Goal: Task Accomplishment & Management: Use online tool/utility

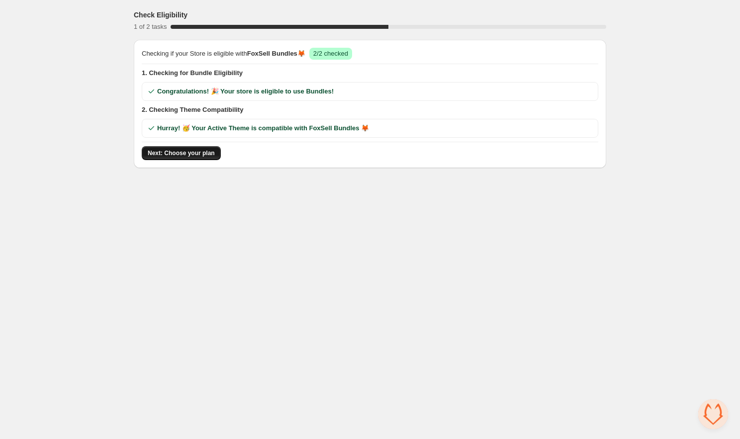
click at [178, 150] on span "Next: Choose your plan" at bounding box center [181, 153] width 67 height 8
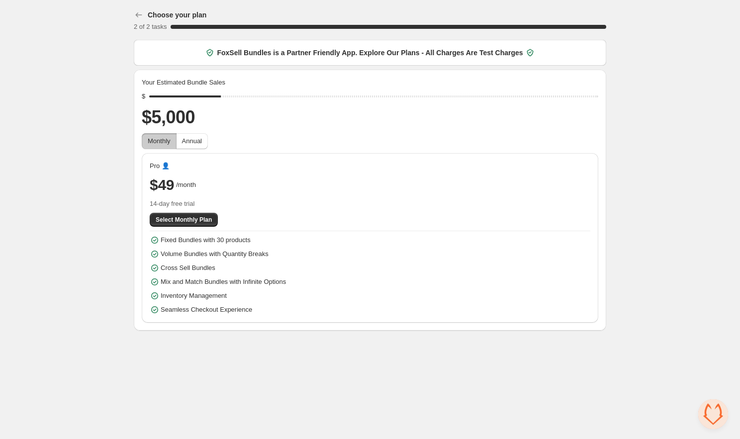
click at [178, 150] on div "Your Estimated Bundle Sales $ $5,000 Monthly Annual Pro 👤 $49 /month 14-day fre…" at bounding box center [370, 200] width 457 height 245
drag, startPoint x: 224, startPoint y: 97, endPoint x: 614, endPoint y: 90, distance: 390.6
click at [599, 90] on input "range" at bounding box center [373, 97] width 449 height 14
drag, startPoint x: 595, startPoint y: 96, endPoint x: 573, endPoint y: 103, distance: 23.1
type input "*****"
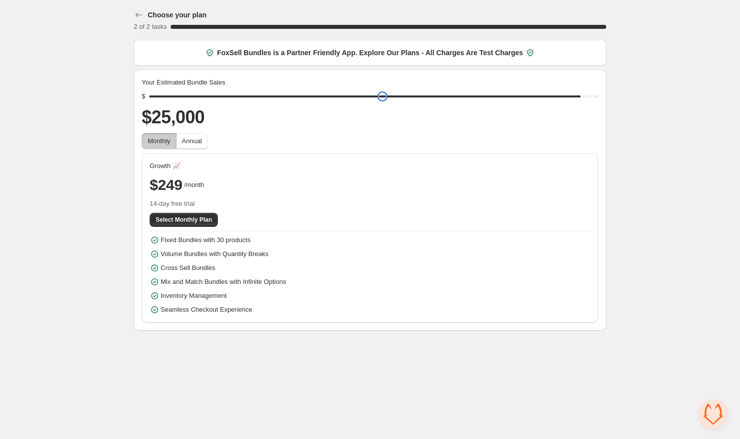
click at [573, 103] on input "range" at bounding box center [373, 97] width 449 height 14
click at [534, 53] on icon at bounding box center [530, 53] width 10 height 10
click at [526, 53] on div "FoxSell Bundles is a Partner Friendly App. Explore Our Plans - All Charges Are …" at bounding box center [370, 53] width 330 height 10
click at [209, 214] on button "Select Monthly Plan" at bounding box center [184, 220] width 68 height 14
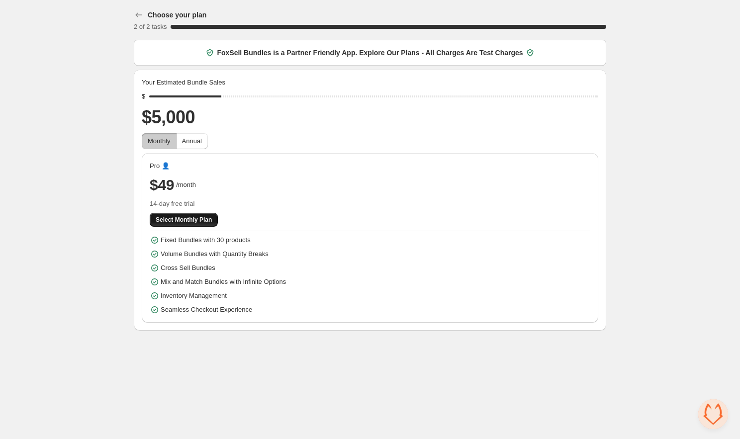
click at [203, 223] on span "Select Monthly Plan" at bounding box center [184, 220] width 56 height 8
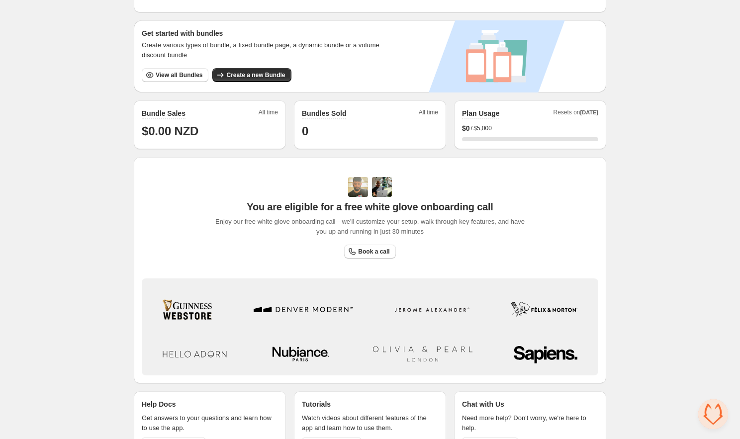
scroll to position [218, 0]
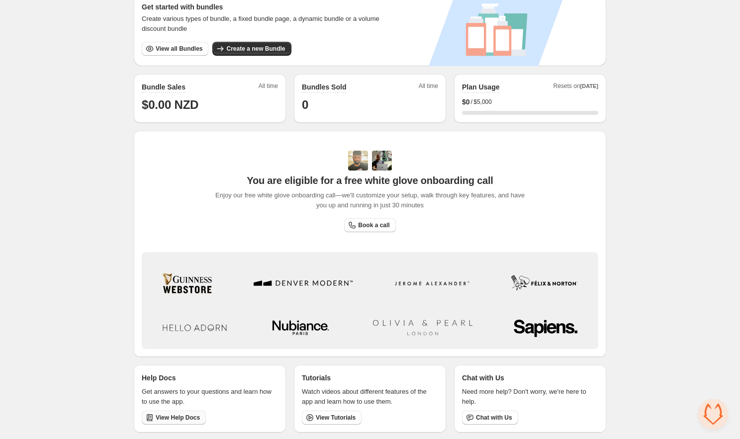
click at [170, 422] on link "View Help Docs" at bounding box center [174, 418] width 64 height 14
click at [243, 50] on span "Create a new Bundle" at bounding box center [255, 49] width 59 height 8
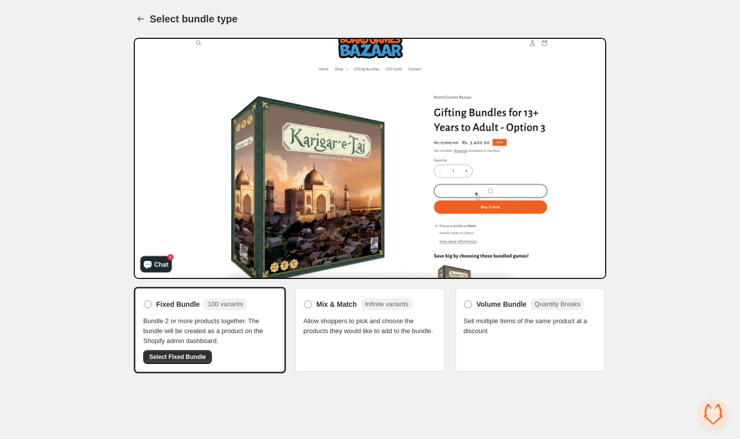
click at [488, 339] on div "Volume Bundle Quantity Breaks Sell multiple items of the same product at a disc…" at bounding box center [530, 330] width 152 height 87
click at [474, 306] on label "Volume Bundle Quantity Breaks" at bounding box center [524, 305] width 121 height 16
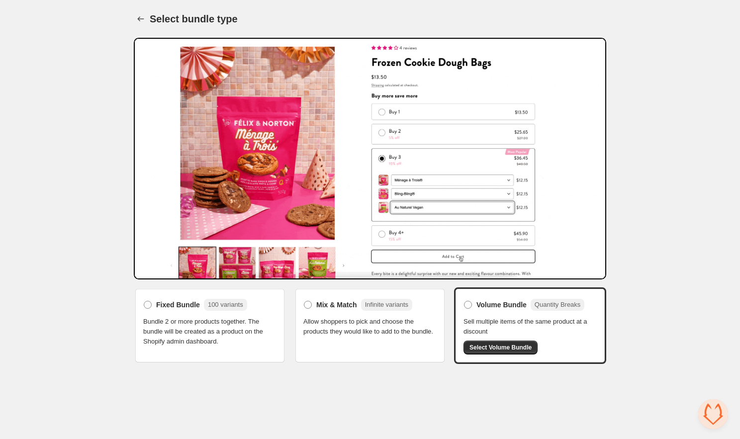
click at [364, 334] on span "Allow shoppers to pick and choose the products they would like to add to the bu…" at bounding box center [370, 327] width 133 height 20
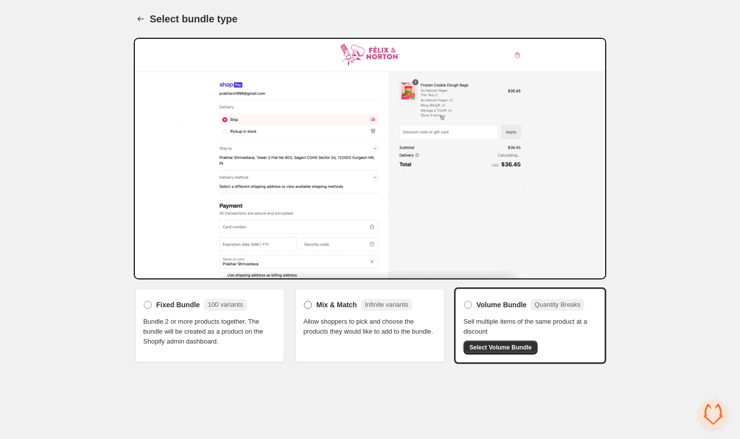
click at [334, 301] on span "Mix & Match" at bounding box center [336, 305] width 41 height 10
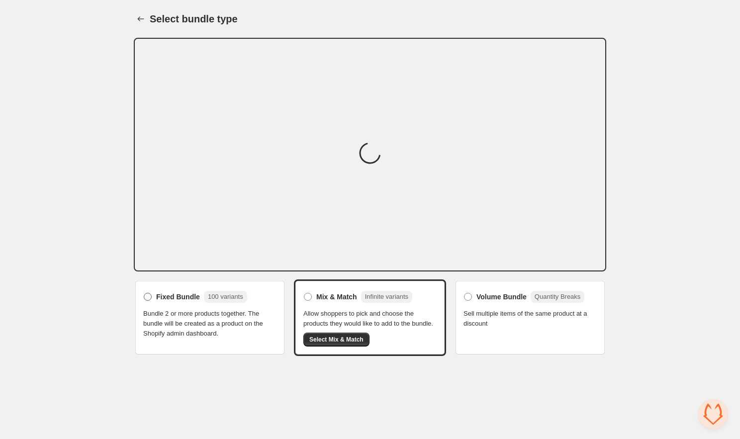
click at [198, 297] on span "Fixed Bundle" at bounding box center [178, 297] width 44 height 10
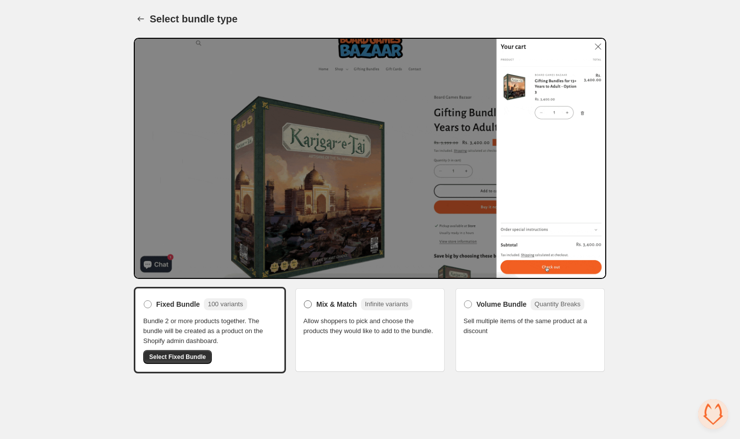
click at [330, 300] on span "Mix & Match" at bounding box center [336, 305] width 41 height 10
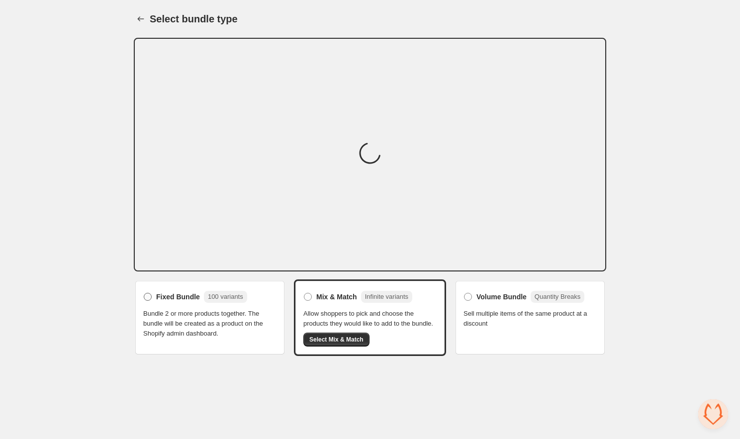
click at [228, 289] on label "Fixed Bundle 100 variants" at bounding box center [195, 297] width 104 height 16
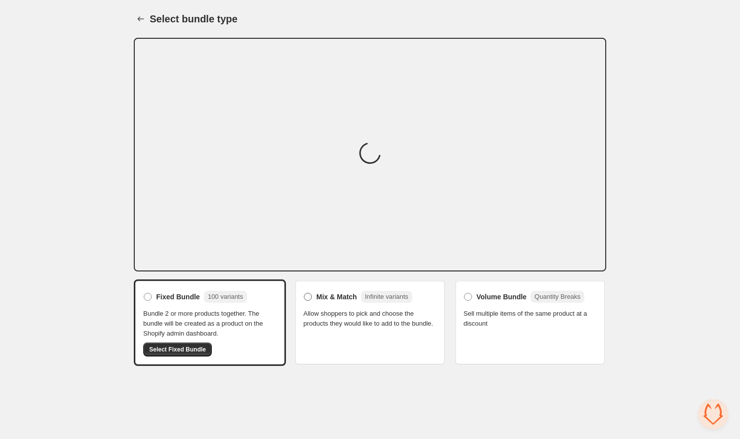
click at [325, 299] on span "Mix & Match" at bounding box center [336, 297] width 41 height 10
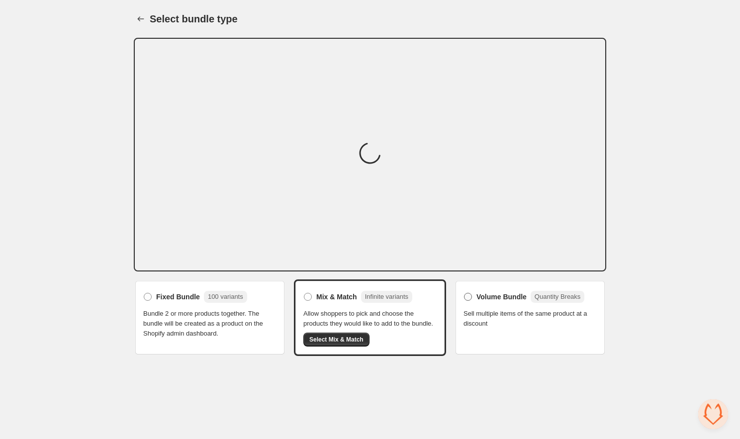
click at [504, 299] on span "Volume Bundle" at bounding box center [502, 297] width 50 height 10
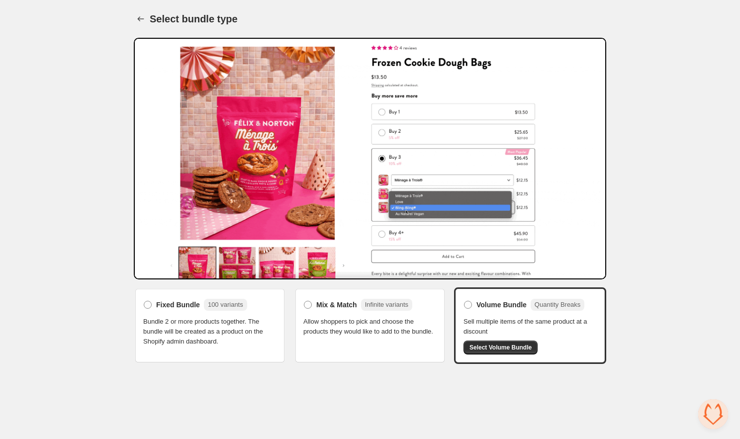
click at [367, 312] on div "Mix & Match Infinite variants Allow shoppers to pick and choose the products th…" at bounding box center [370, 317] width 133 height 40
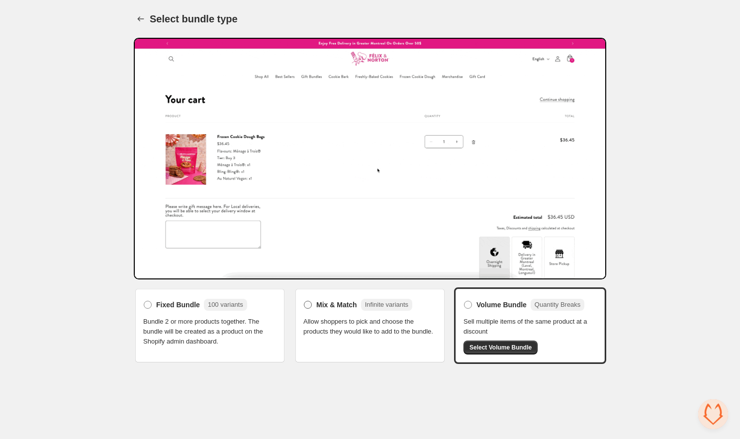
click at [341, 302] on span "Mix & Match" at bounding box center [336, 305] width 41 height 10
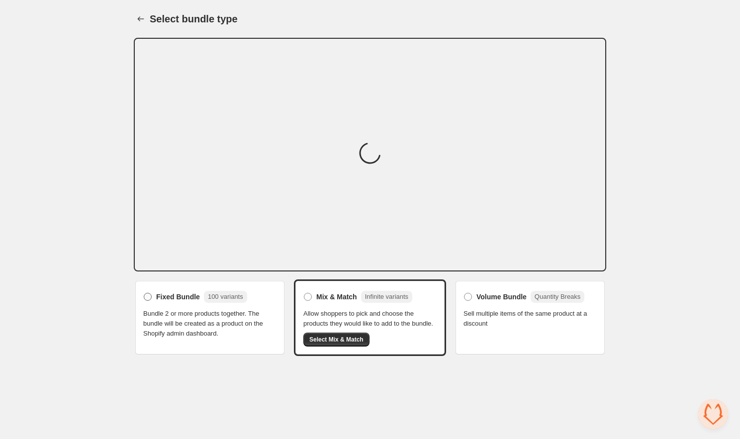
click at [185, 296] on span "Fixed Bundle" at bounding box center [178, 297] width 44 height 10
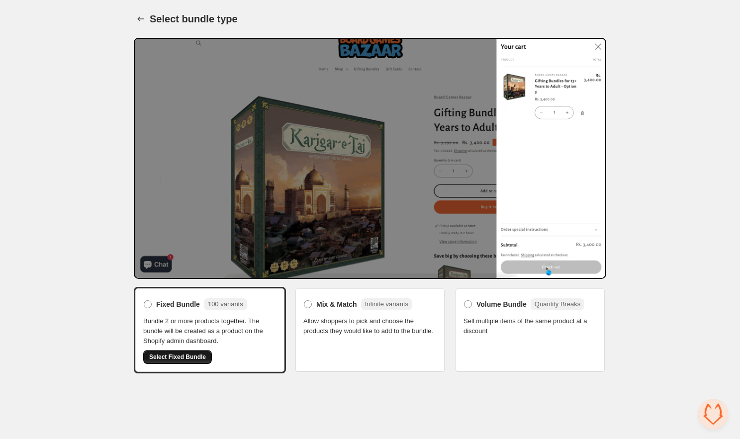
click at [188, 356] on span "Select Fixed Bundle" at bounding box center [177, 357] width 57 height 8
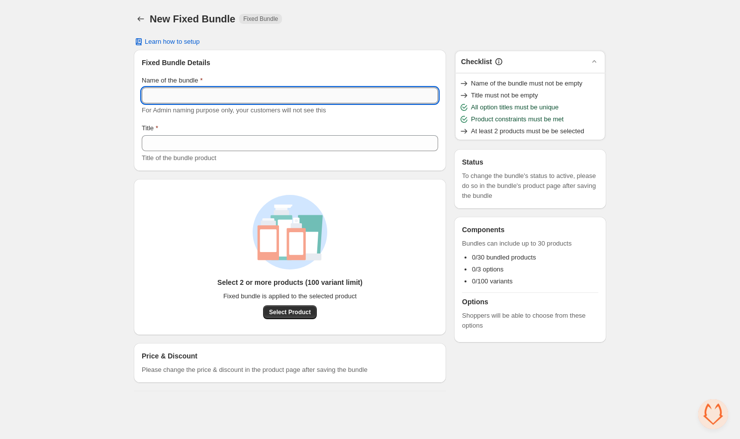
click at [260, 94] on input "Name of the bundle" at bounding box center [290, 96] width 297 height 16
type input "**********"
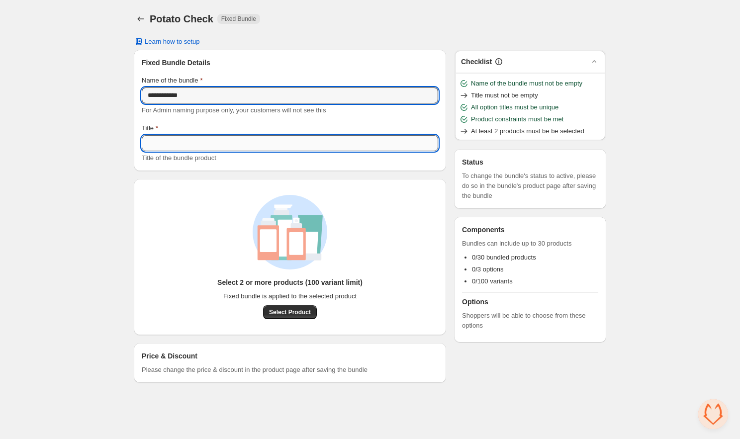
click at [284, 145] on input "Title" at bounding box center [290, 143] width 297 height 16
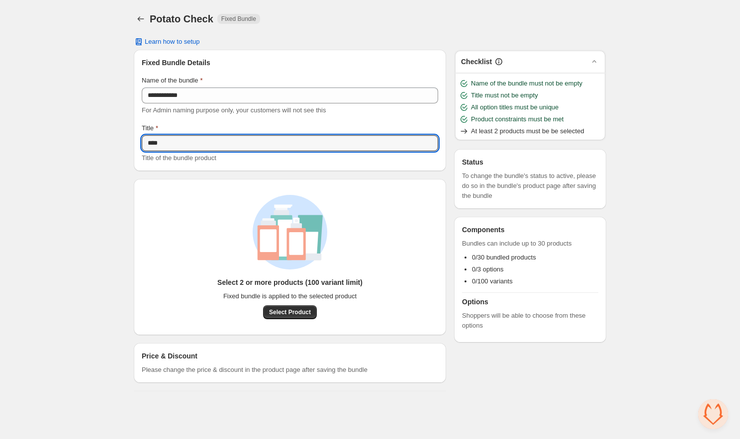
type input "****"
click at [426, 226] on div "Select 2 or more products (100 variant limit) Fixed bundle is applied to the se…" at bounding box center [290, 257] width 281 height 124
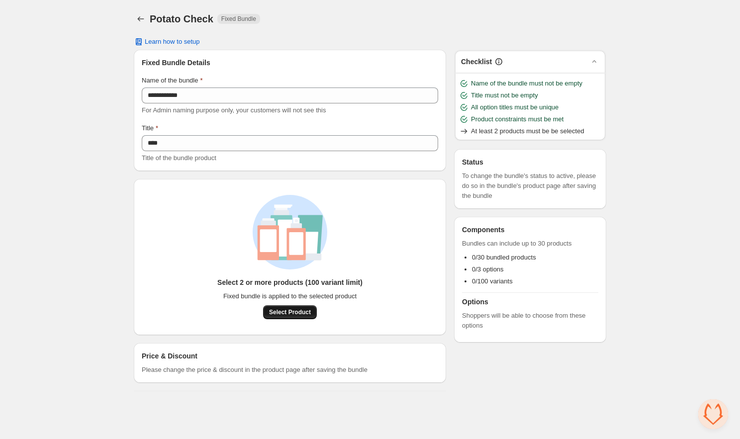
click at [299, 314] on span "Select Product" at bounding box center [290, 312] width 42 height 8
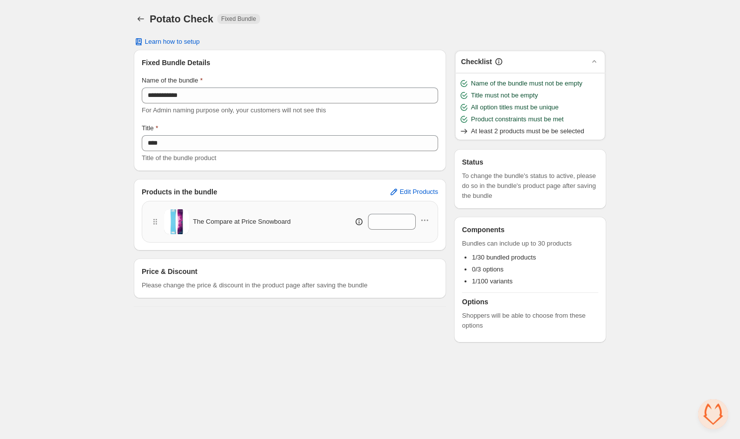
click at [418, 220] on div "*" at bounding box center [369, 222] width 119 height 16
click at [423, 219] on icon "button" at bounding box center [425, 220] width 10 height 10
click at [344, 247] on div "Products in the bundle Edit Products The Compare at Price Snowboard *" at bounding box center [290, 215] width 312 height 72
click at [424, 221] on icon "button" at bounding box center [425, 220] width 10 height 10
click at [334, 229] on div "*" at bounding box center [369, 222] width 119 height 16
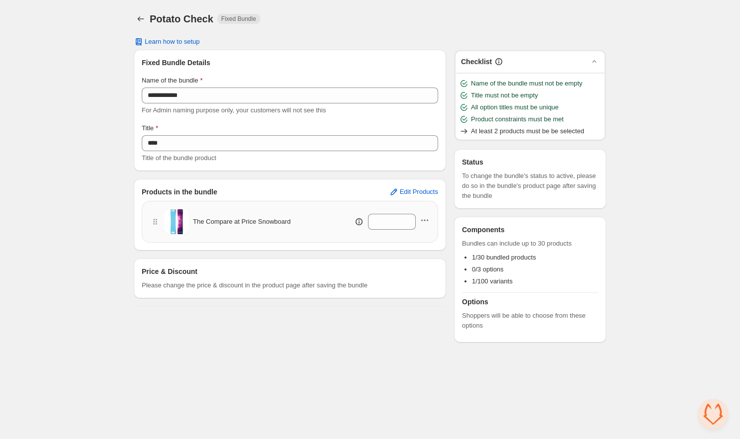
click at [425, 219] on icon "button" at bounding box center [425, 220] width 10 height 10
click at [322, 238] on div "The Compare at Price Snowboard *" at bounding box center [290, 222] width 297 height 42
click at [261, 253] on div "**********" at bounding box center [290, 178] width 312 height 257
click at [402, 198] on button "Edit Products" at bounding box center [413, 192] width 61 height 16
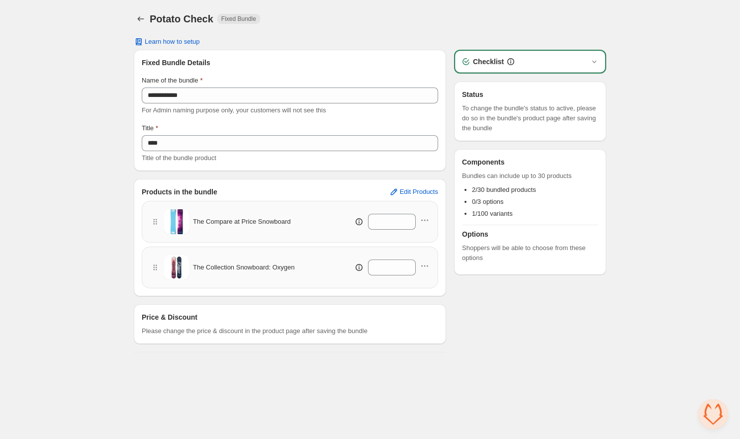
click at [562, 61] on div "Checklist" at bounding box center [530, 62] width 138 height 10
click at [596, 62] on icon "button" at bounding box center [595, 62] width 10 height 10
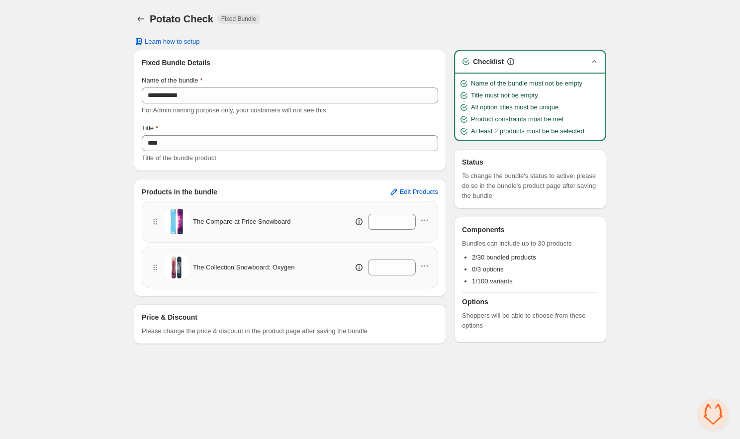
click at [596, 62] on icon "button" at bounding box center [595, 61] width 4 height 2
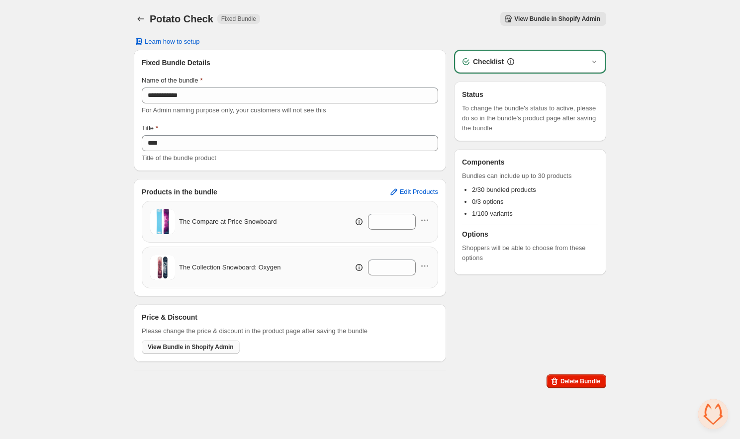
click at [169, 348] on span "View Bundle in Shopify Admin" at bounding box center [191, 347] width 86 height 8
click at [425, 268] on icon "button" at bounding box center [425, 266] width 10 height 10
click at [443, 222] on div "Products in the bundle Edit Products The Compare at Price Snowboard * The Colle…" at bounding box center [290, 237] width 312 height 117
click at [547, 13] on button "View Bundle in Shopify Admin" at bounding box center [554, 19] width 106 height 14
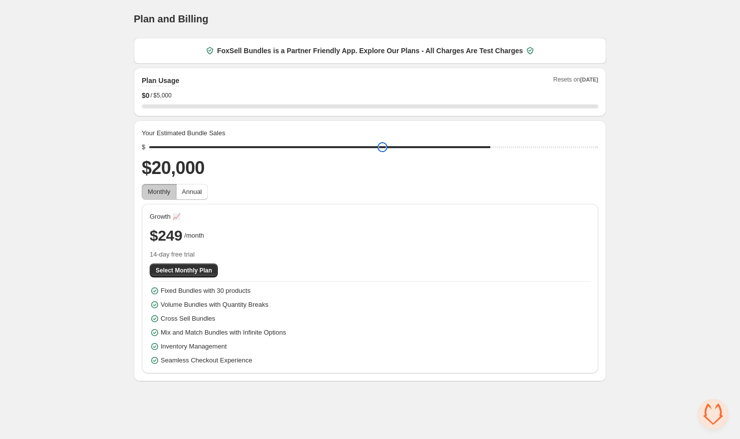
drag, startPoint x: 226, startPoint y: 147, endPoint x: 482, endPoint y: 153, distance: 255.3
type input "*****"
click at [482, 153] on input "range" at bounding box center [373, 147] width 449 height 14
click at [153, 270] on button "Select Monthly Plan" at bounding box center [184, 271] width 68 height 14
